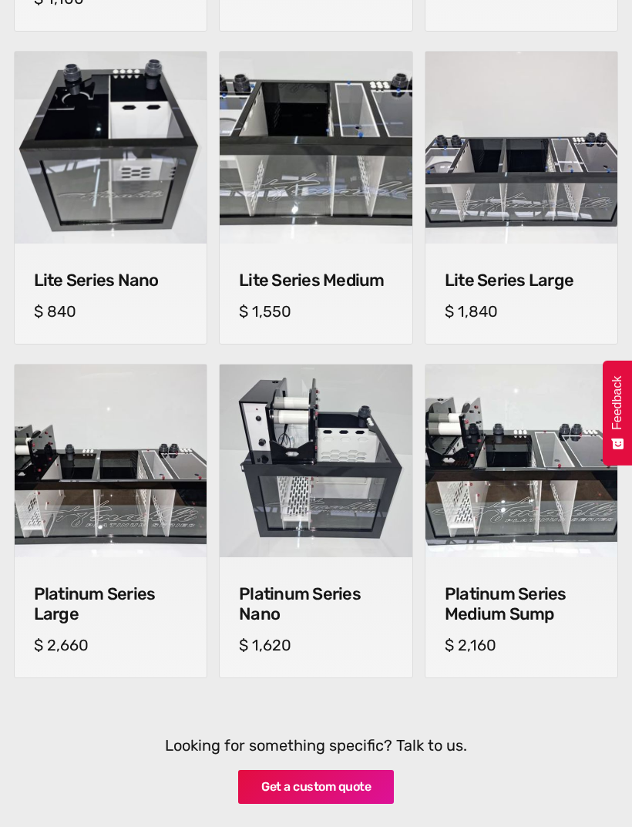
scroll to position [950, 0]
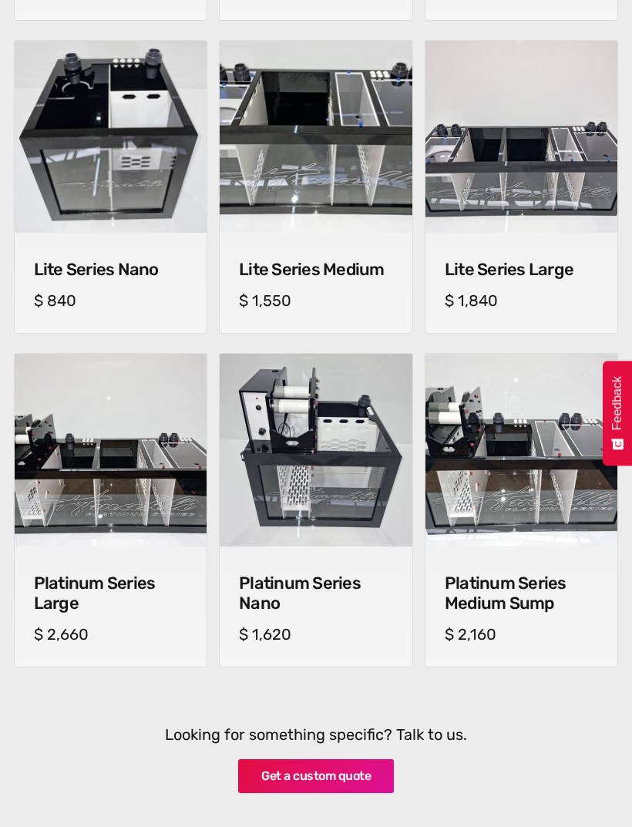
click at [93, 402] on img at bounding box center [111, 450] width 193 height 193
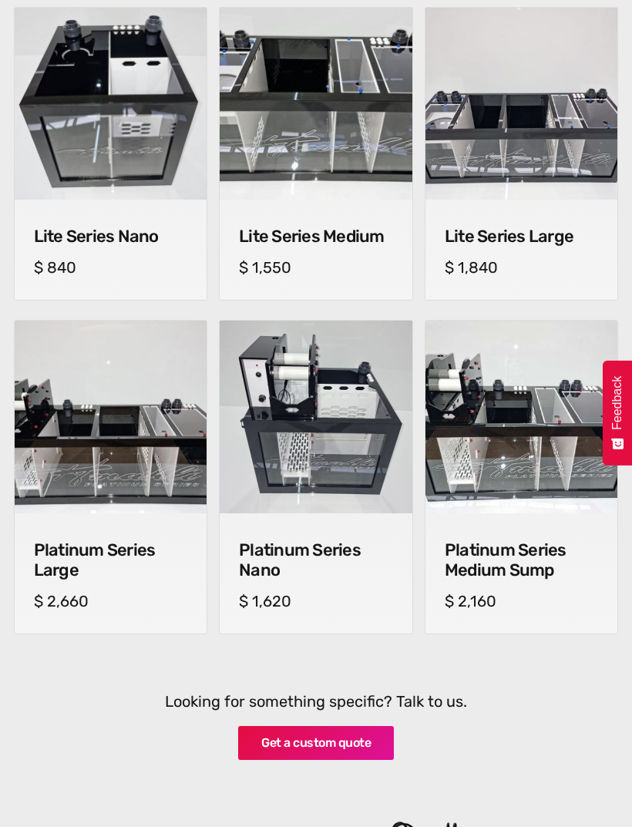
scroll to position [964, 0]
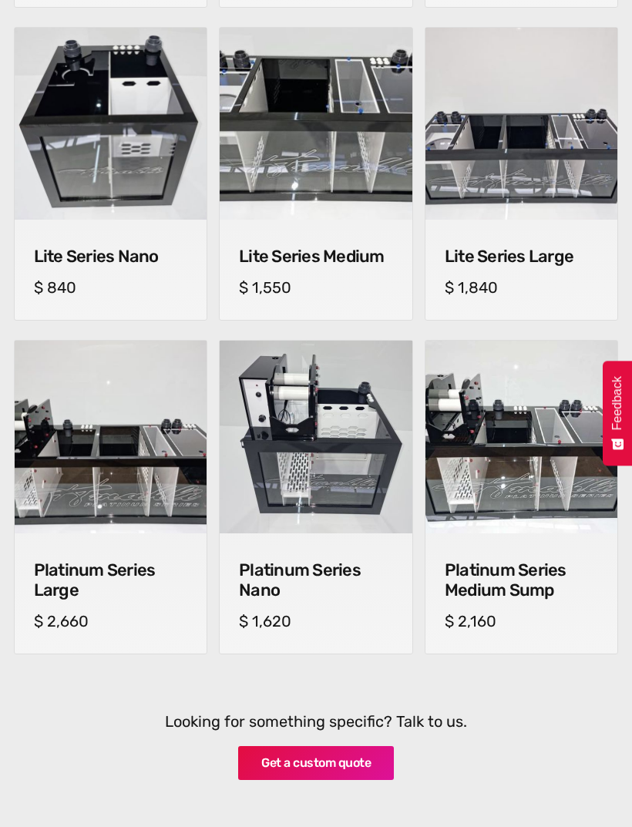
click at [578, 233] on div "Lite Series Large cm (l) x cm (w) x cm (h) $ 1,840" at bounding box center [522, 270] width 193 height 100
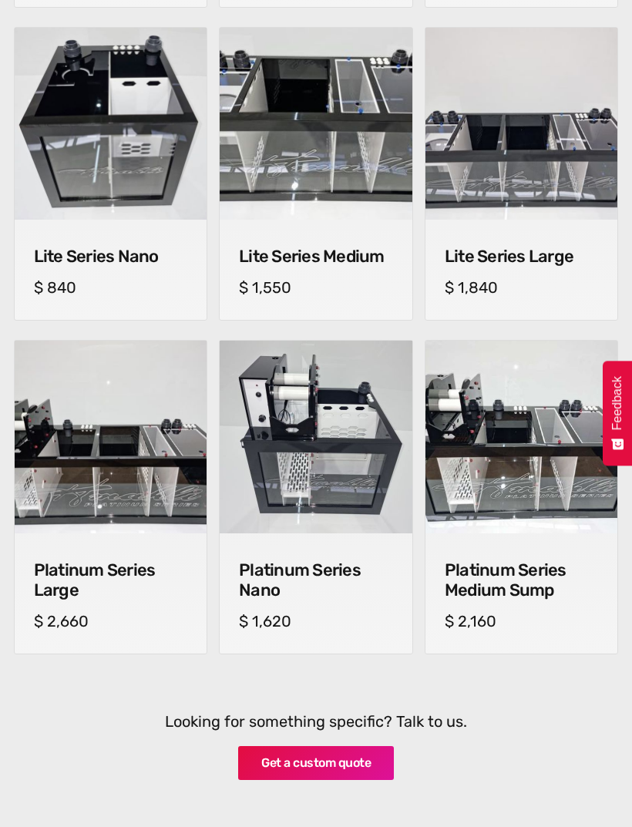
click at [115, 405] on img at bounding box center [110, 437] width 202 height 202
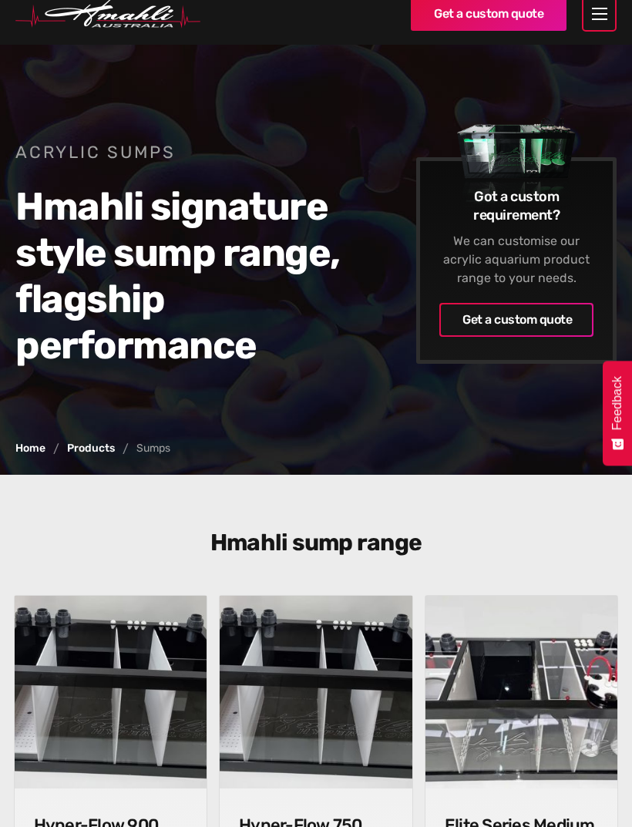
scroll to position [0, 0]
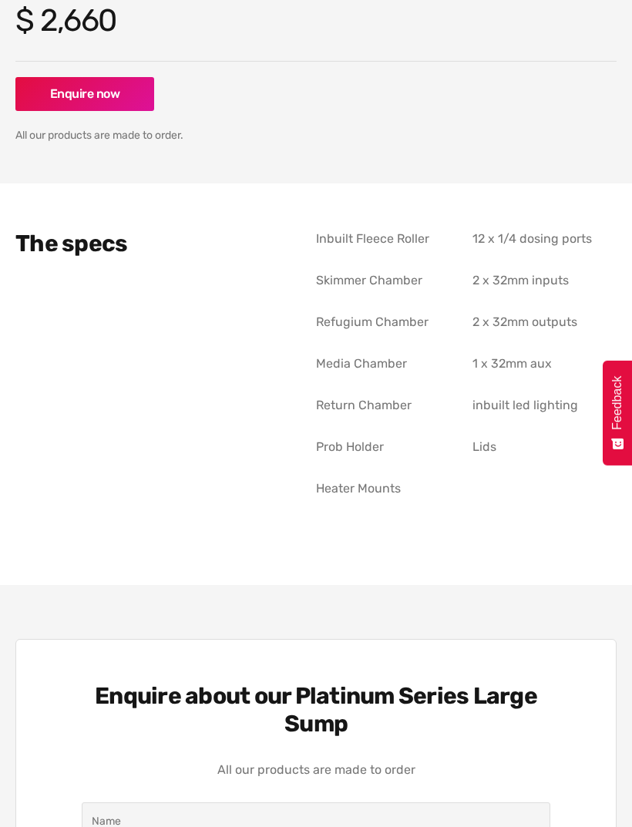
scroll to position [744, 0]
